Goal: Navigation & Orientation: Find specific page/section

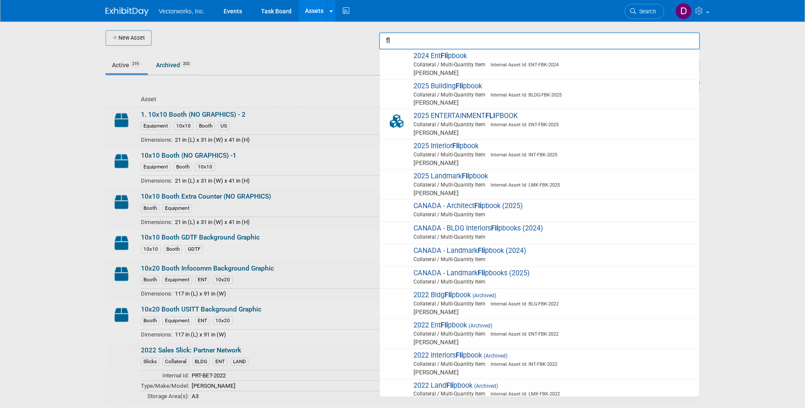
type input "f"
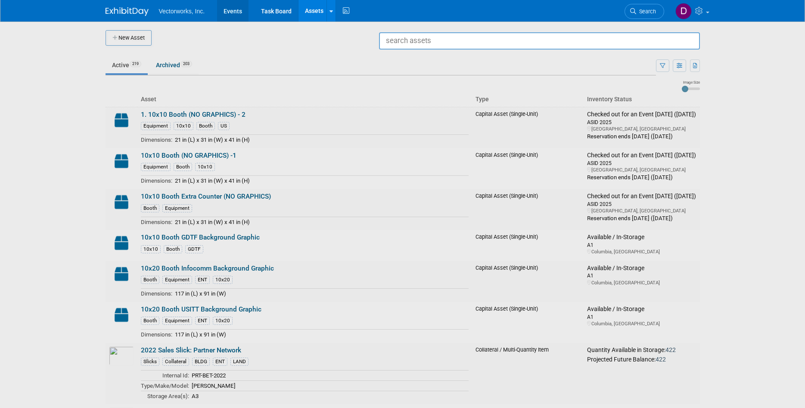
click at [227, 12] on link "Events" at bounding box center [232, 11] width 31 height 22
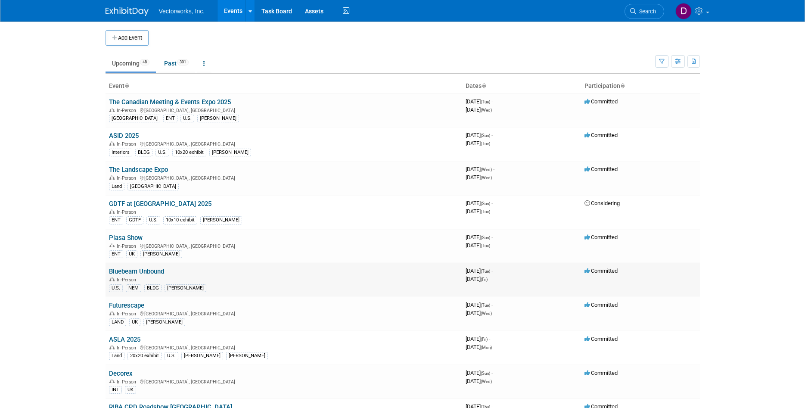
click at [137, 270] on link "Bluebeam Unbound" at bounding box center [136, 272] width 55 height 8
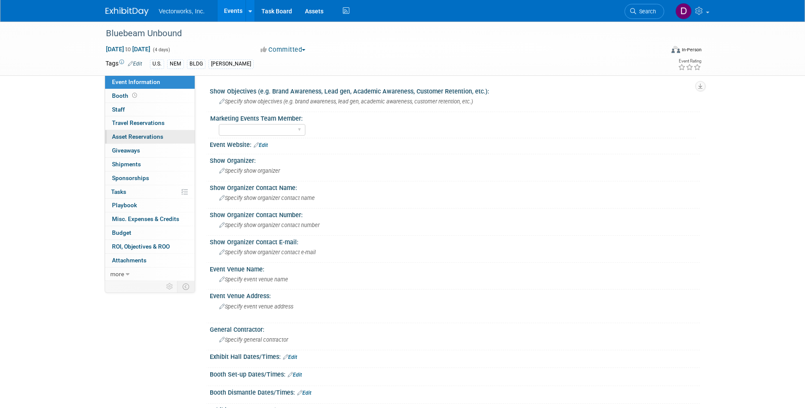
click at [133, 139] on span "Asset Reservations 0" at bounding box center [137, 136] width 51 height 7
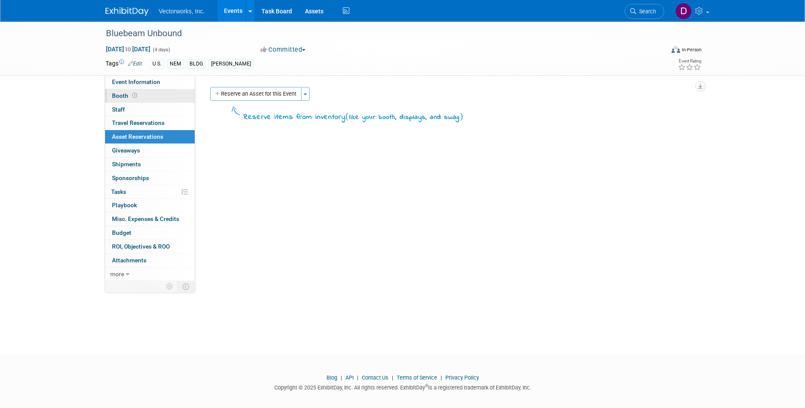
click at [127, 94] on span "Booth" at bounding box center [125, 95] width 27 height 7
